Goal: Task Accomplishment & Management: Complete application form

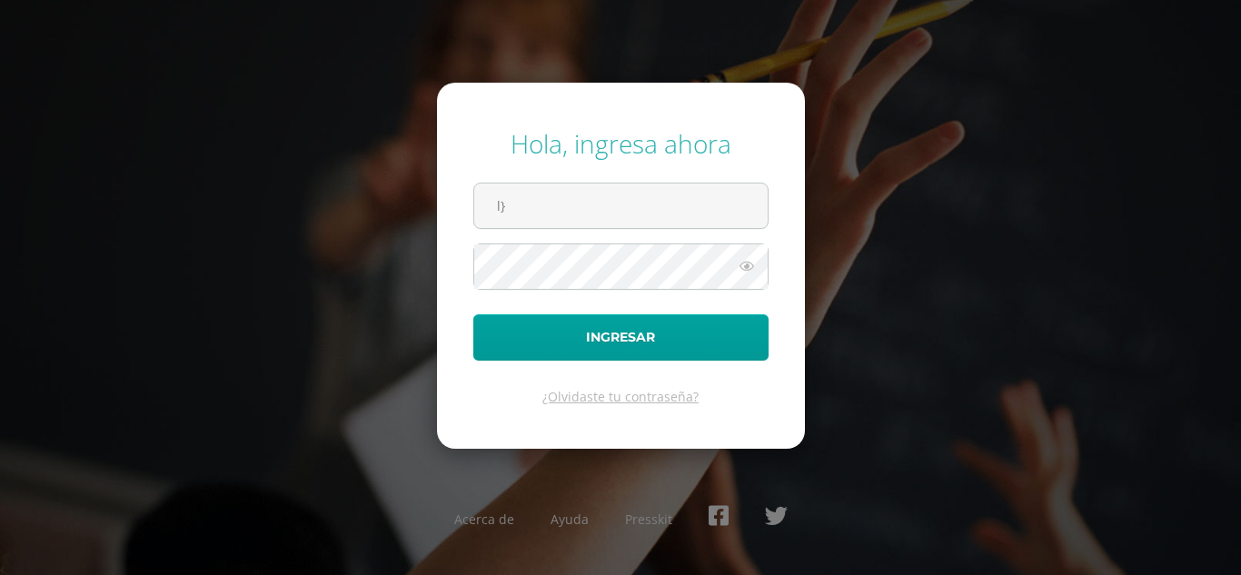
type input "l"
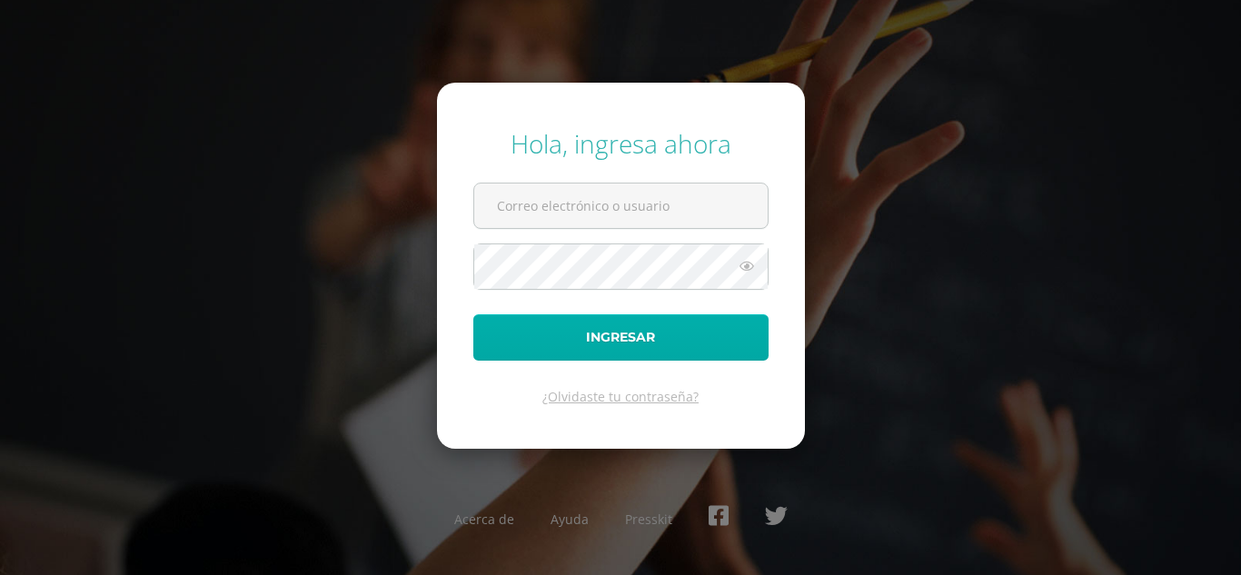
type input "leydiguit2023@maiagt.org"
click at [600, 334] on button "Ingresar" at bounding box center [620, 337] width 295 height 46
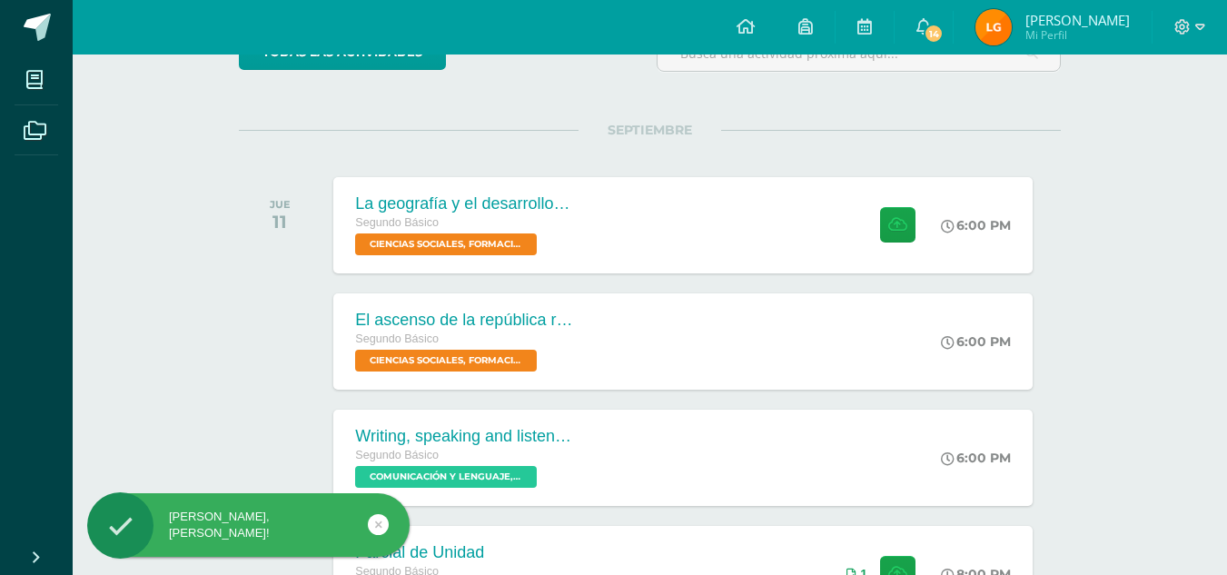
scroll to position [183, 0]
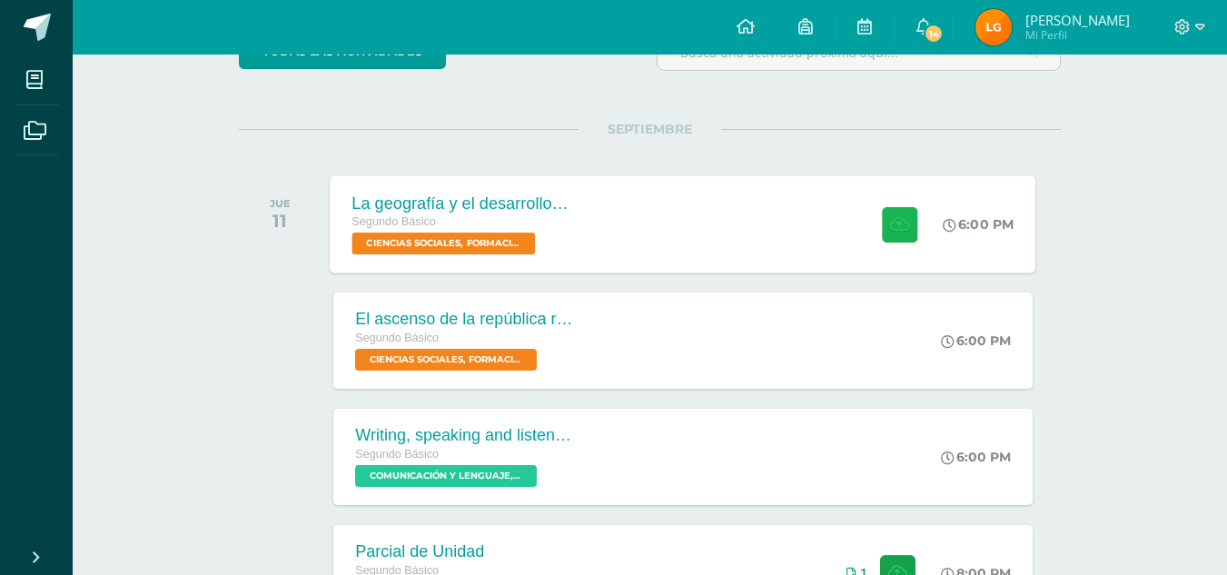
click at [911, 218] on button at bounding box center [899, 223] width 35 height 35
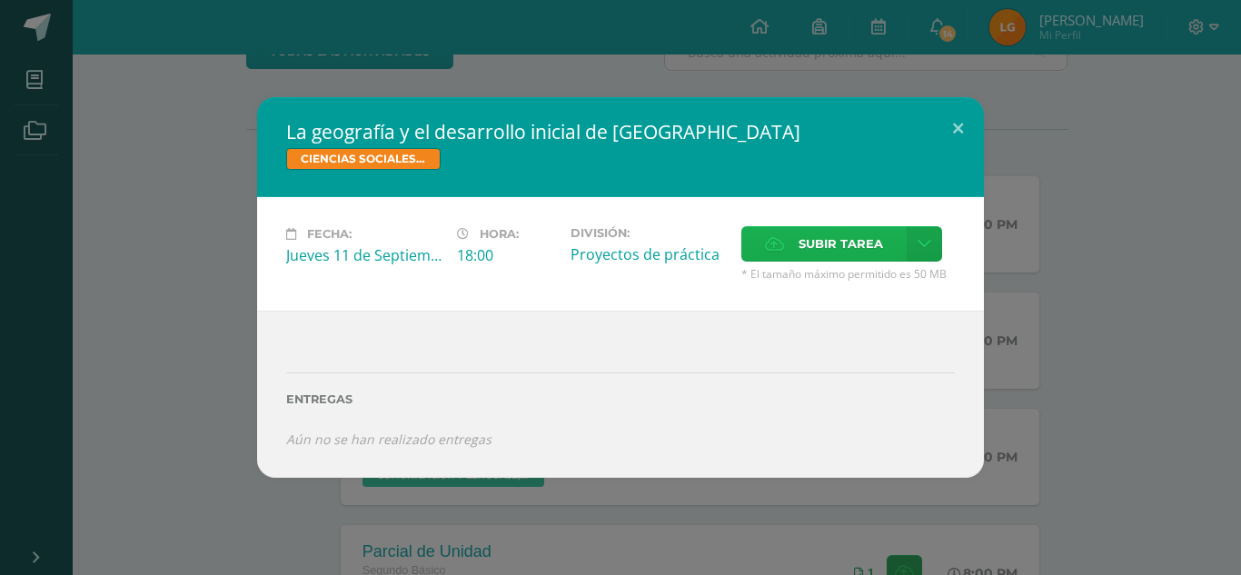
click at [854, 228] on span "Subir tarea" at bounding box center [840, 244] width 84 height 34
click at [0, 0] on input "Subir tarea" at bounding box center [0, 0] width 0 height 0
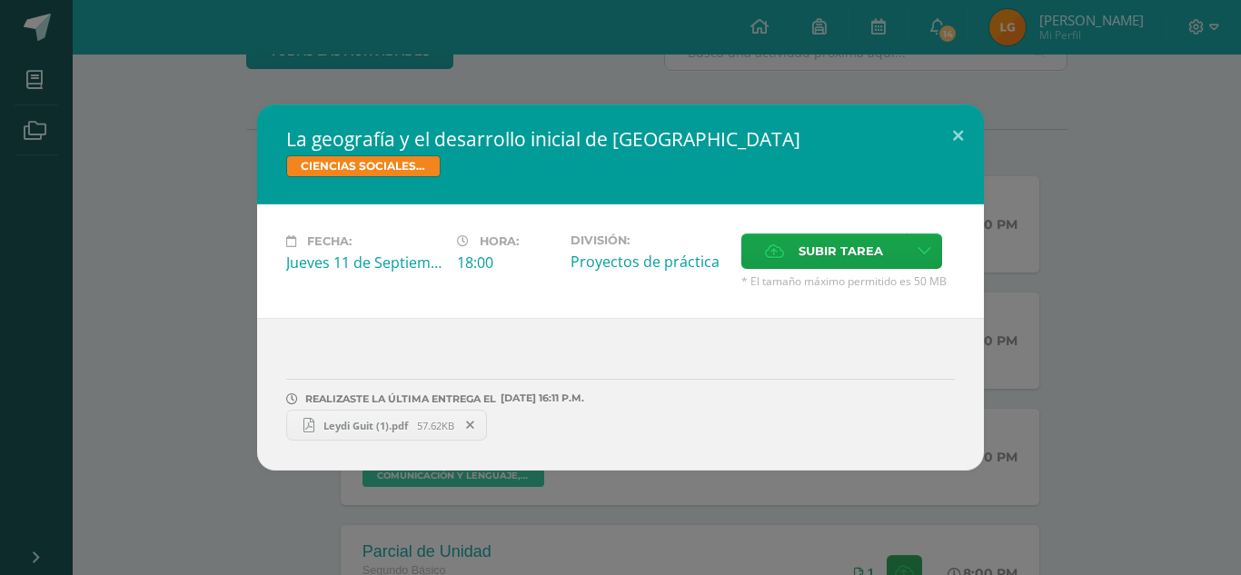
click at [376, 429] on span "Leydi Guit (1).pdf" at bounding box center [365, 426] width 103 height 14
click at [966, 129] on button at bounding box center [958, 135] width 52 height 62
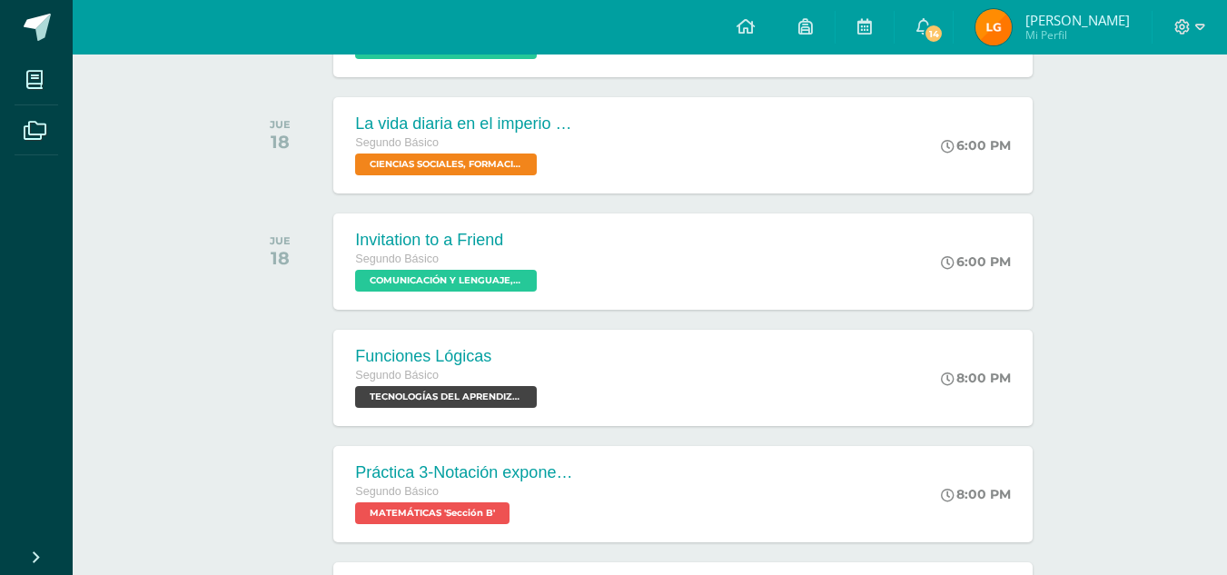
scroll to position [839, 0]
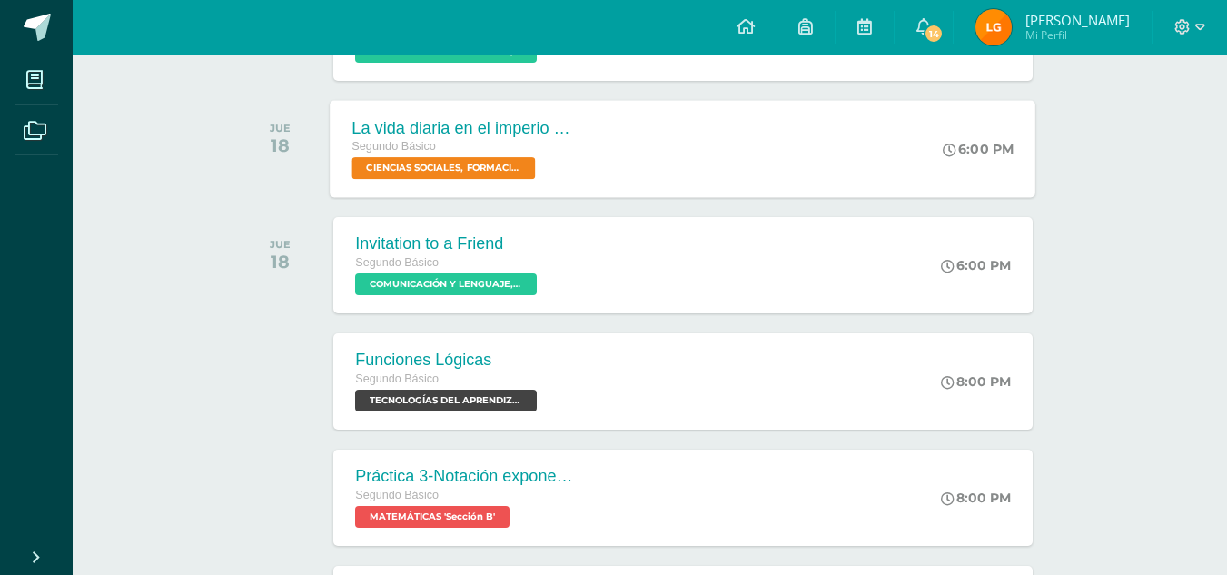
click at [452, 146] on div "Segundo Básico" at bounding box center [462, 147] width 220 height 20
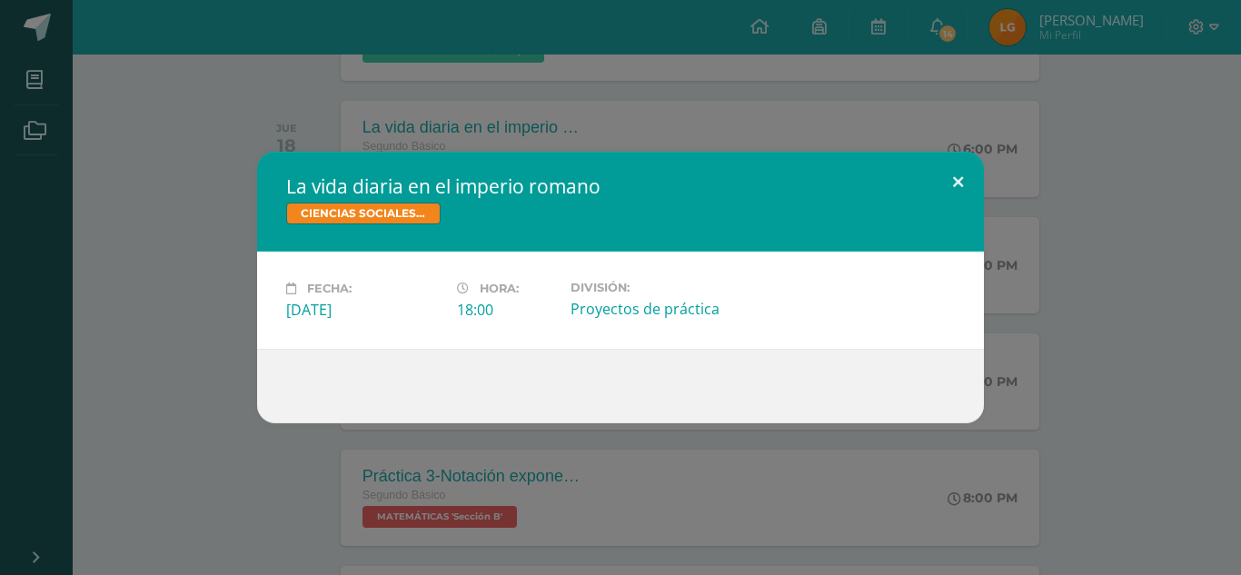
click at [970, 170] on button at bounding box center [958, 183] width 52 height 62
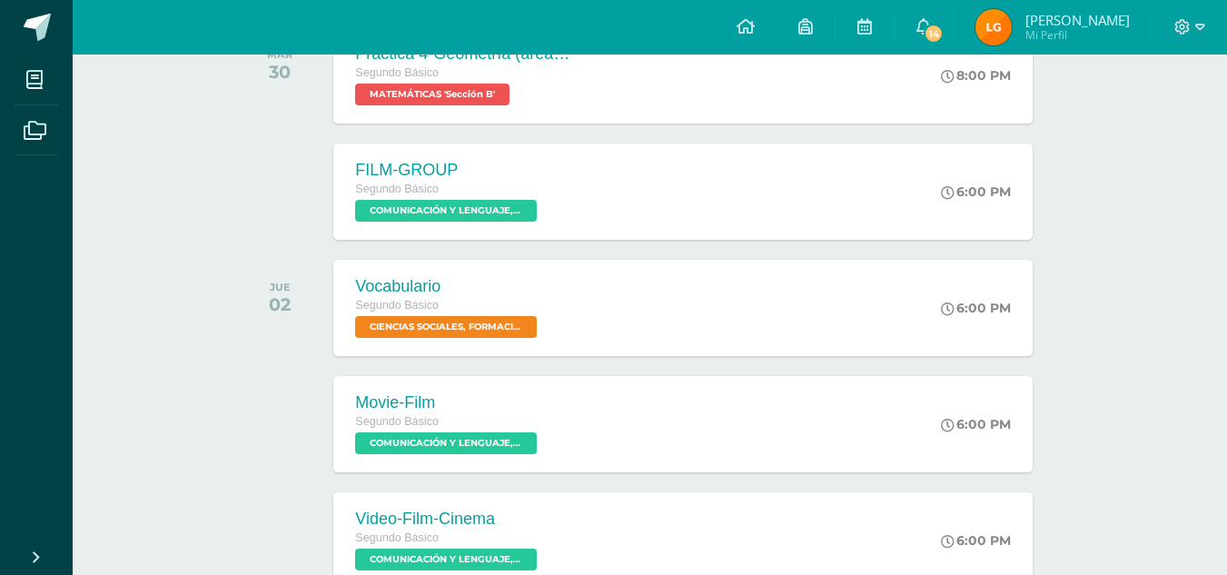
scroll to position [1641, 0]
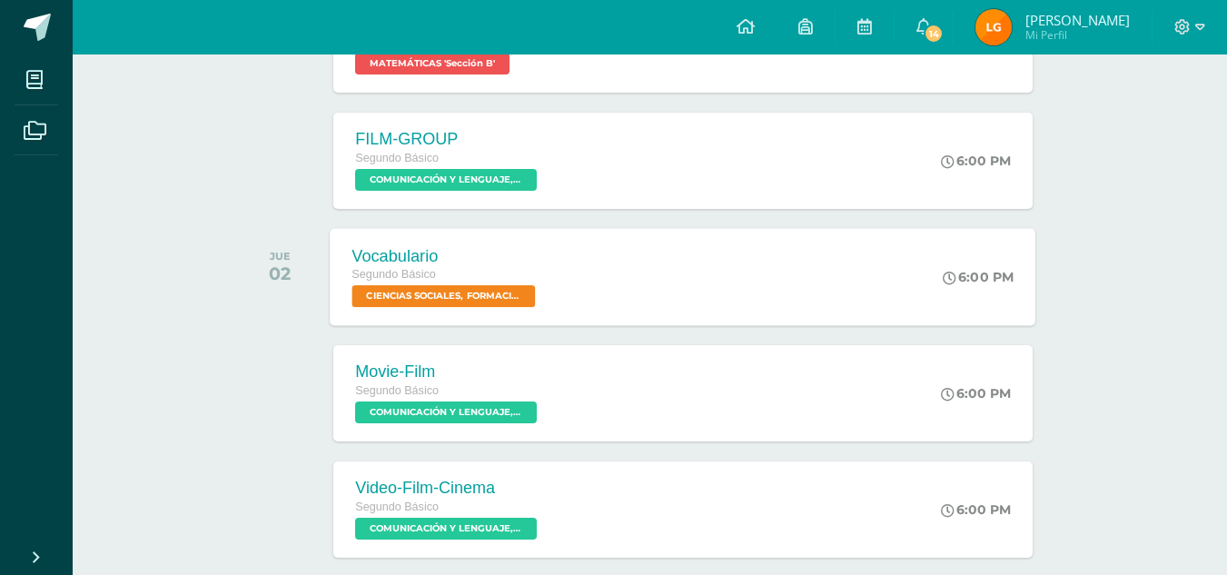
click at [414, 317] on div "Vocabulario Segundo Básico CIENCIAS SOCIALES, FORMACIÓN CIUDADANA E INTERCULTUR…" at bounding box center [447, 276] width 232 height 97
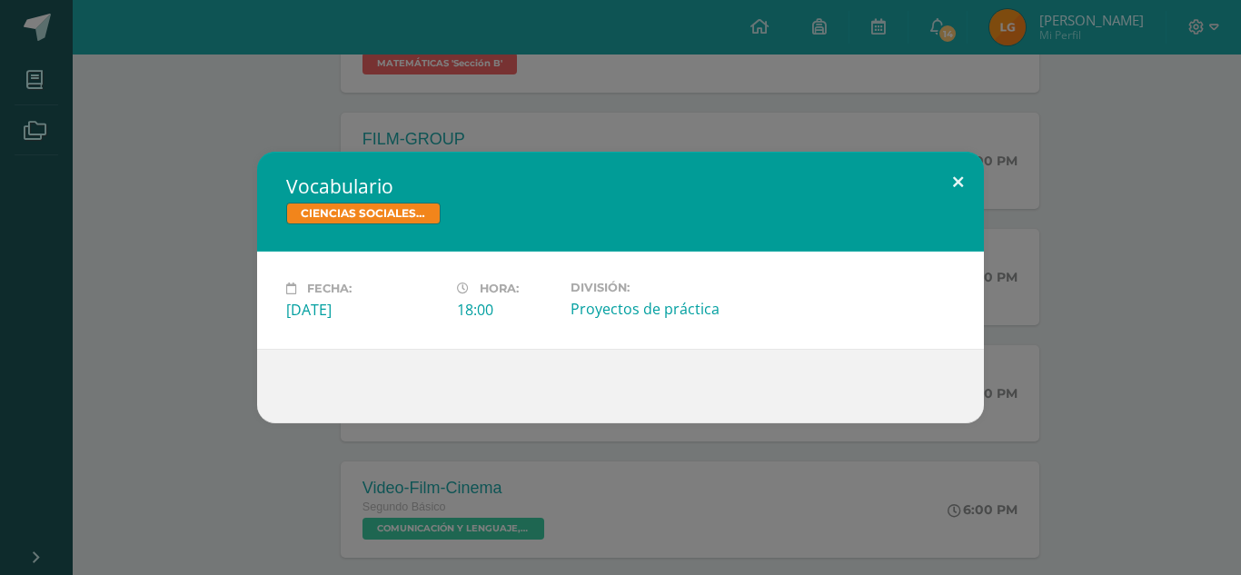
click at [964, 162] on button at bounding box center [958, 183] width 52 height 62
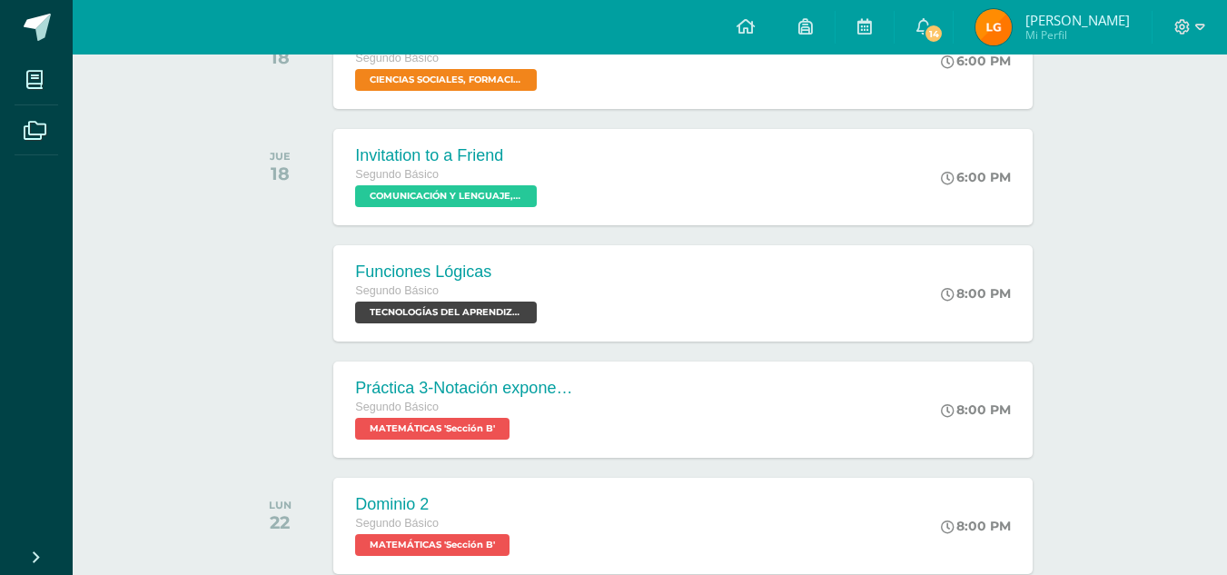
scroll to position [644, 0]
